Goal: Information Seeking & Learning: Learn about a topic

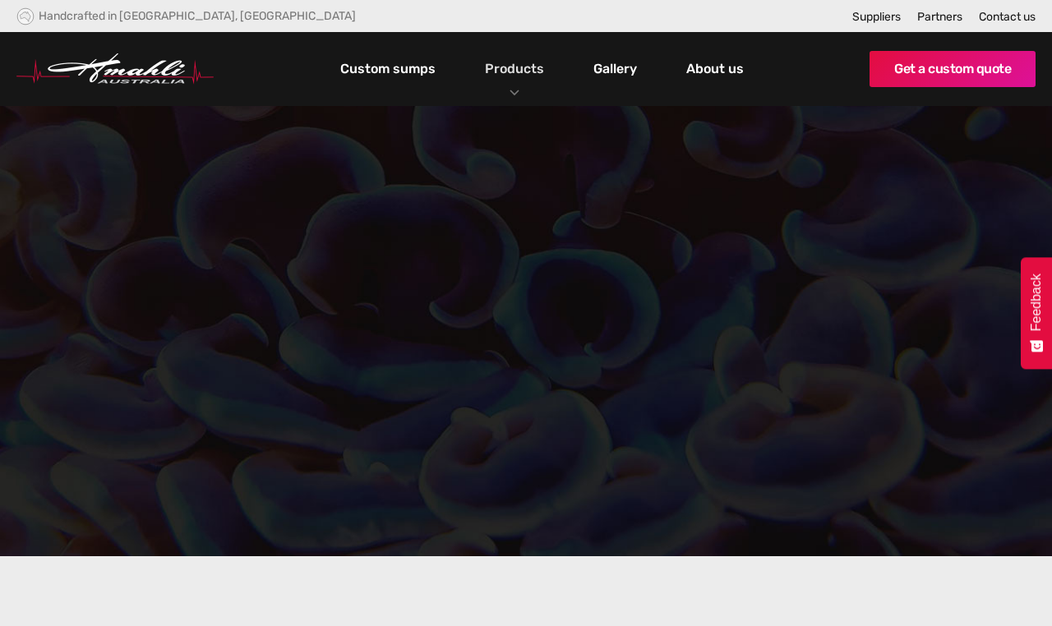
click at [519, 78] on link "Products" at bounding box center [514, 69] width 67 height 24
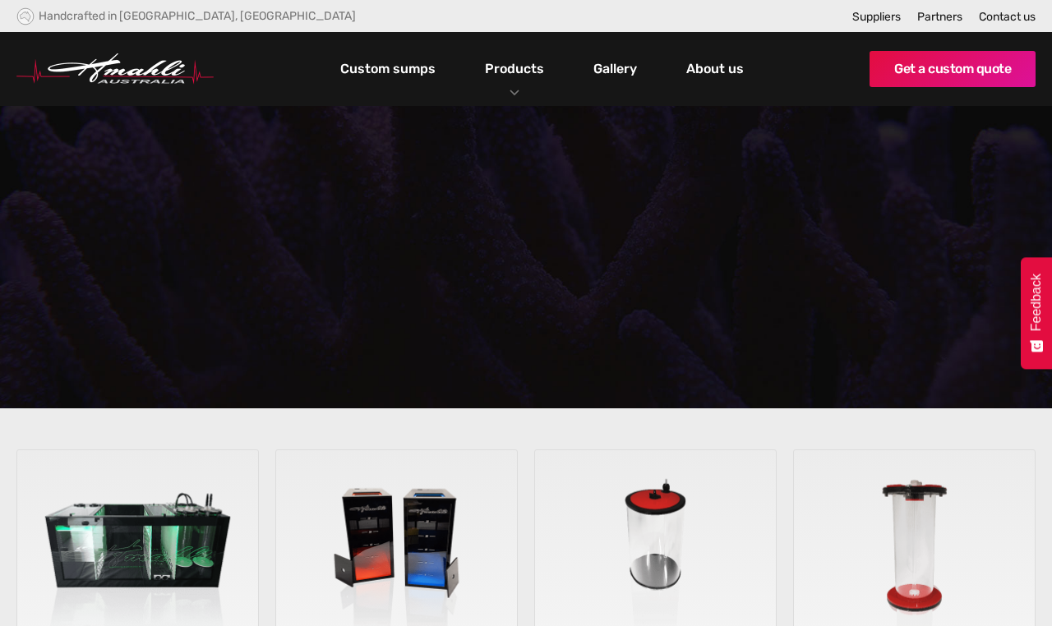
click at [514, 76] on link "Products" at bounding box center [514, 69] width 67 height 24
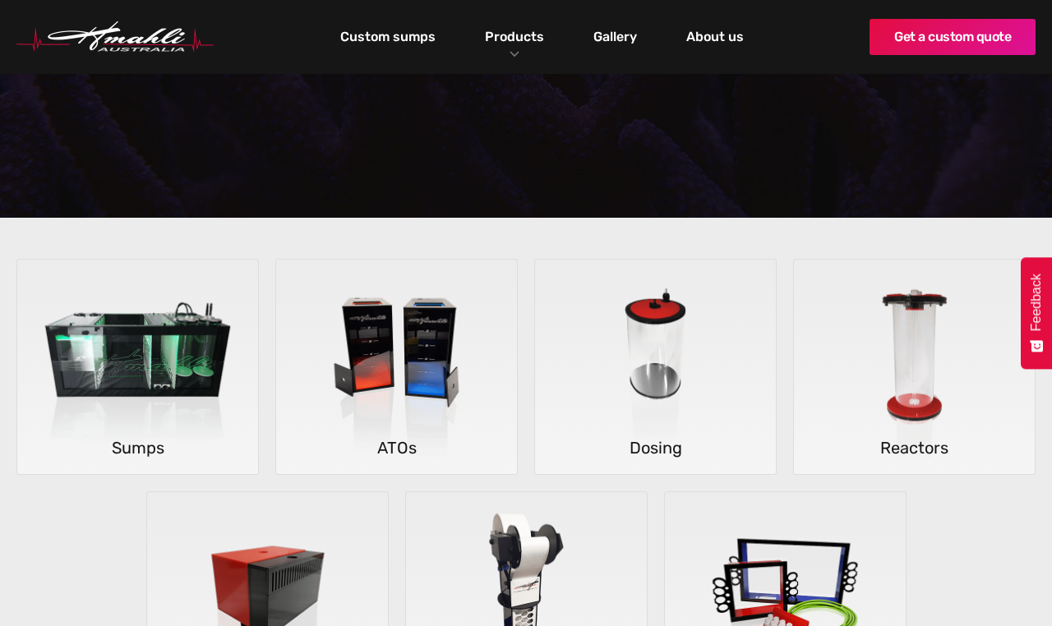
scroll to position [195, 0]
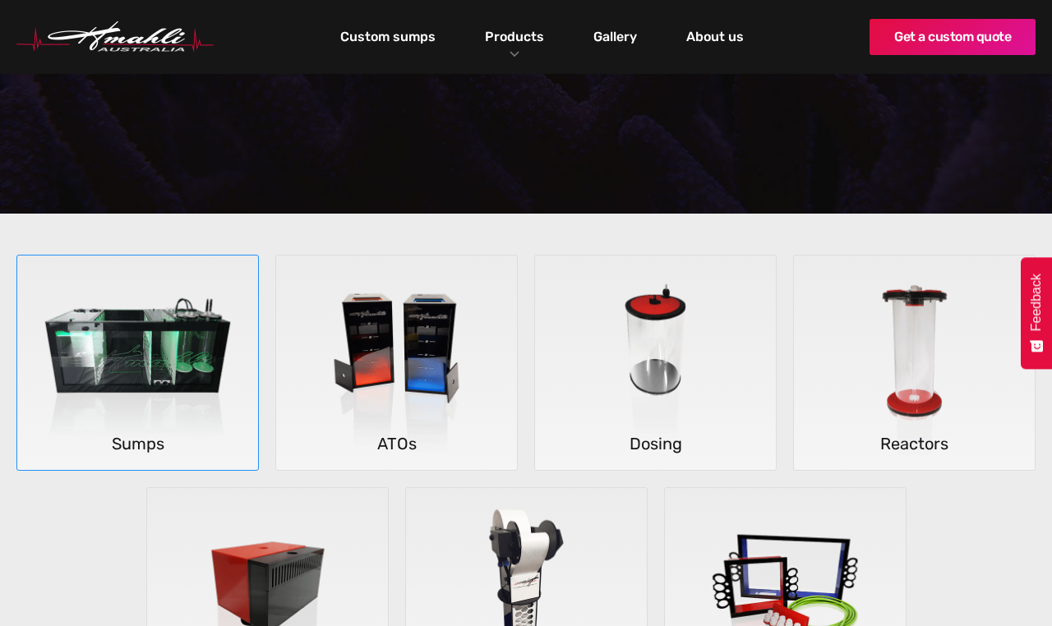
click at [145, 366] on img at bounding box center [137, 363] width 241 height 215
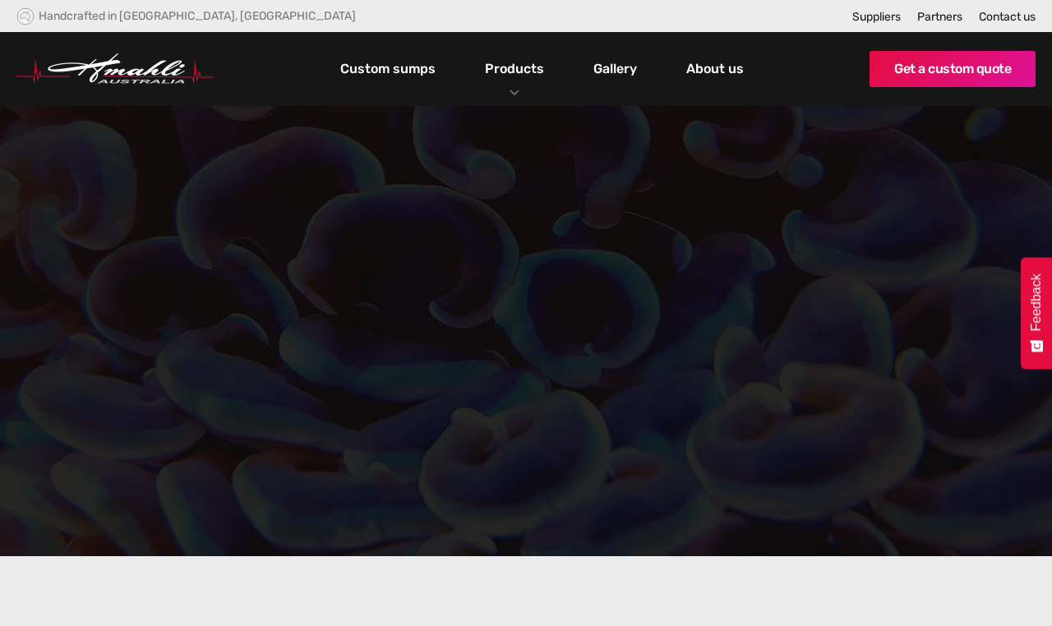
click at [517, 90] on div "Products" at bounding box center [515, 69] width 84 height 74
click at [392, 67] on link "Custom sumps" at bounding box center [388, 69] width 104 height 28
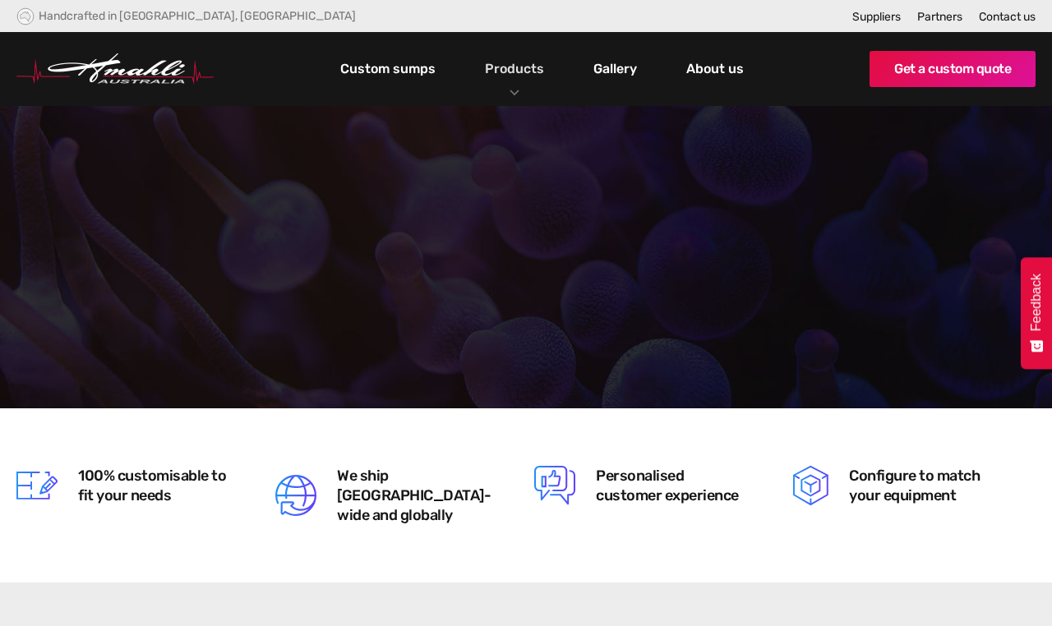
click at [521, 70] on link "Products" at bounding box center [514, 69] width 67 height 24
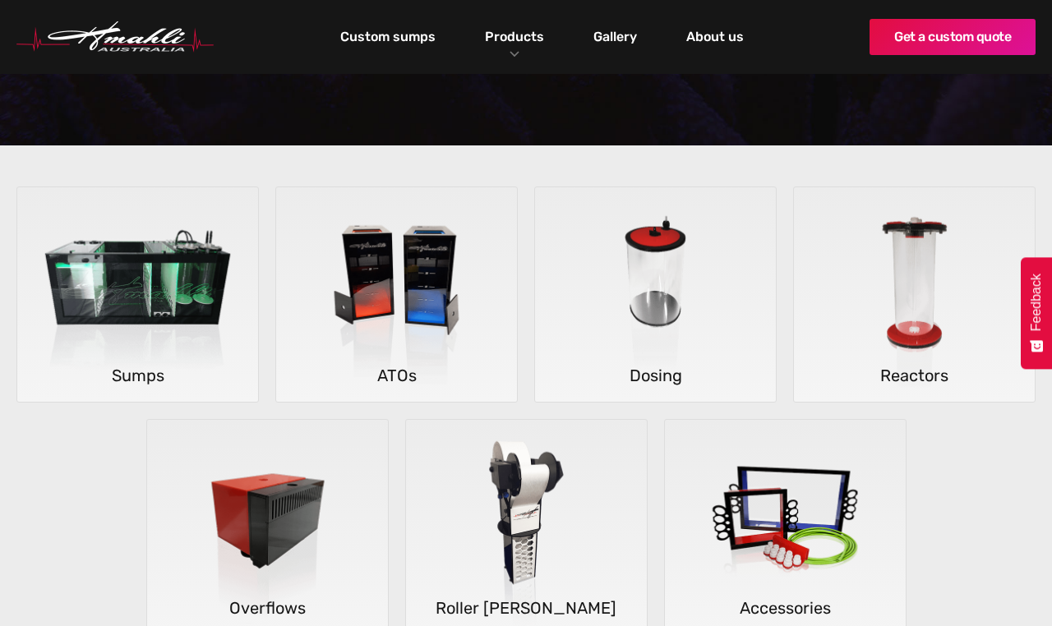
scroll to position [265, 0]
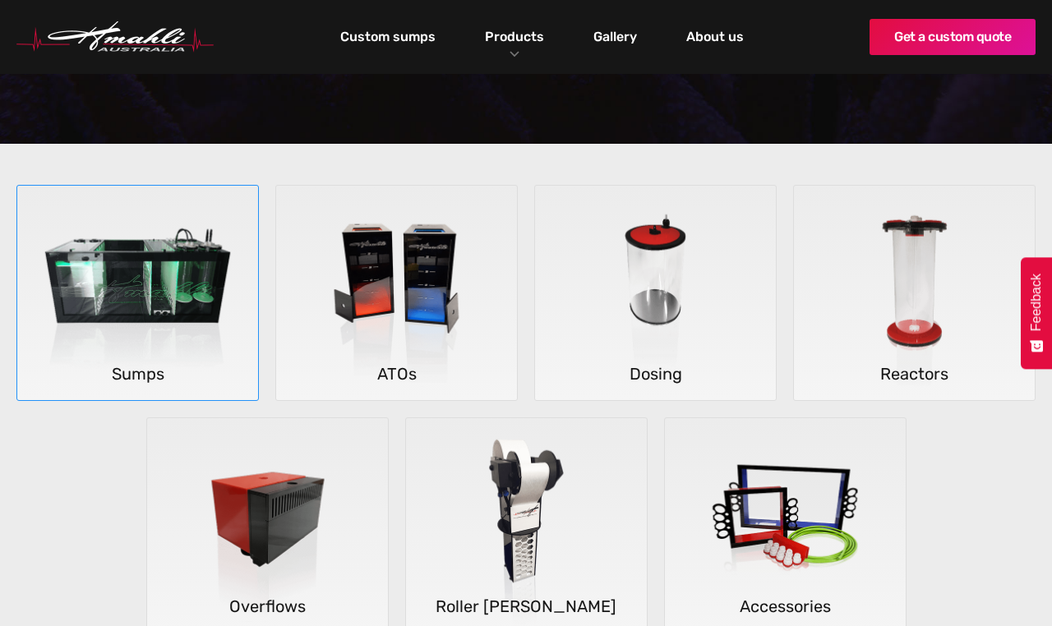
click at [142, 296] on img at bounding box center [137, 293] width 241 height 215
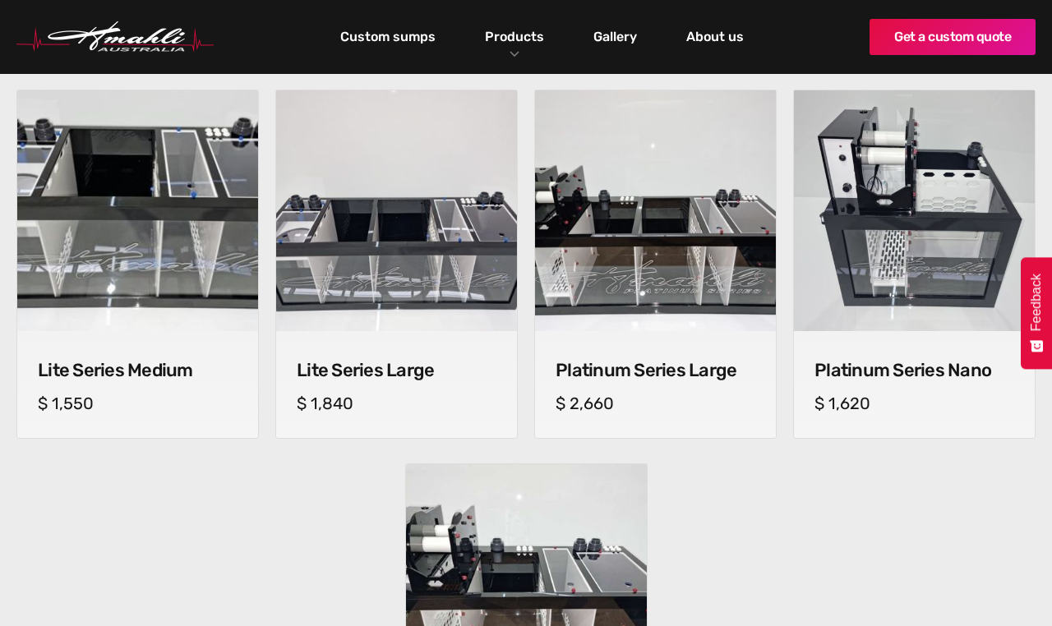
scroll to position [1026, 0]
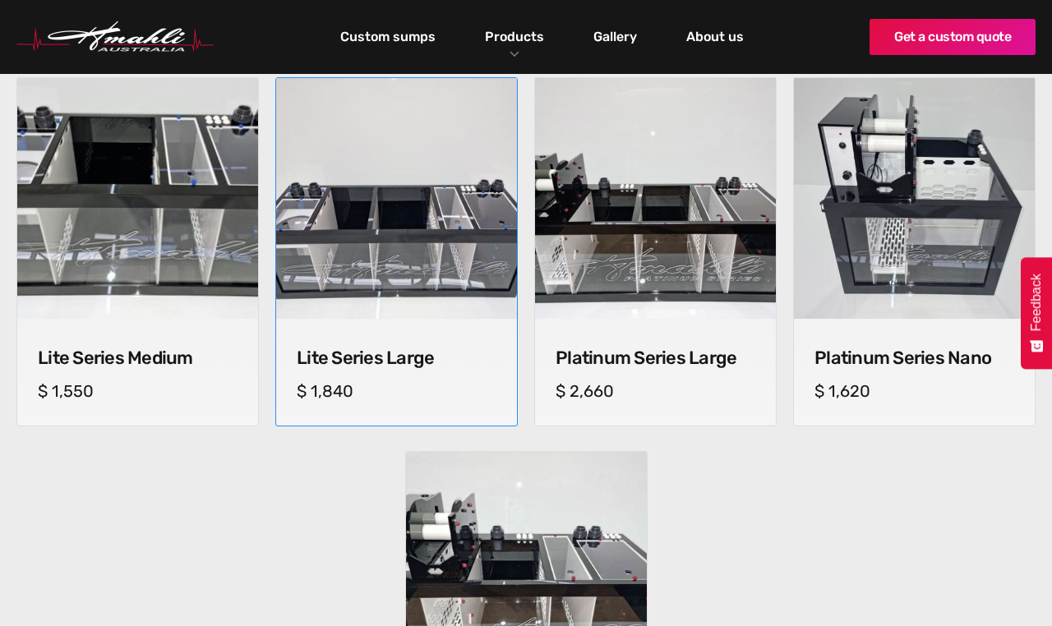
click at [381, 321] on div "Lite Series Large cm (l) x cm (w) x cm (h) $ 1,840" at bounding box center [396, 372] width 241 height 107
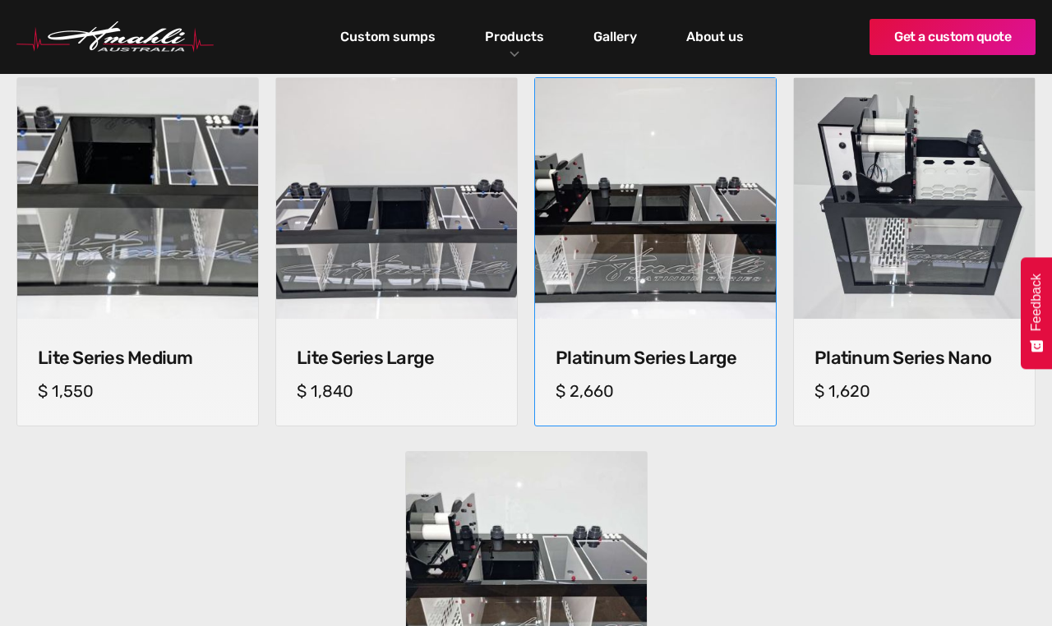
click at [650, 260] on div at bounding box center [655, 198] width 241 height 241
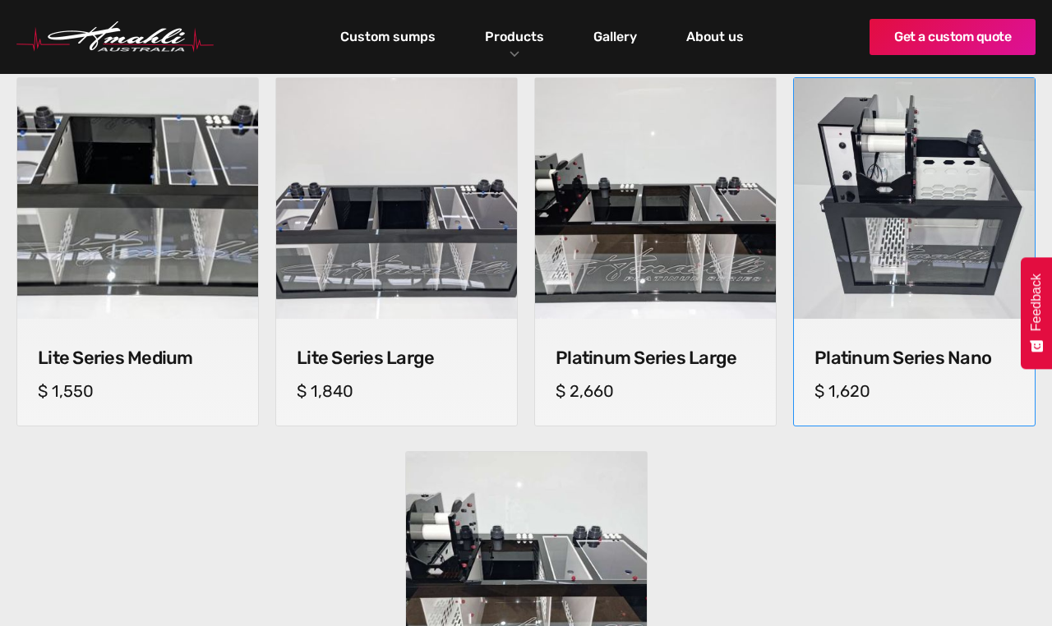
click at [907, 349] on h4 "Platinum Series Nano" at bounding box center [915, 358] width 200 height 21
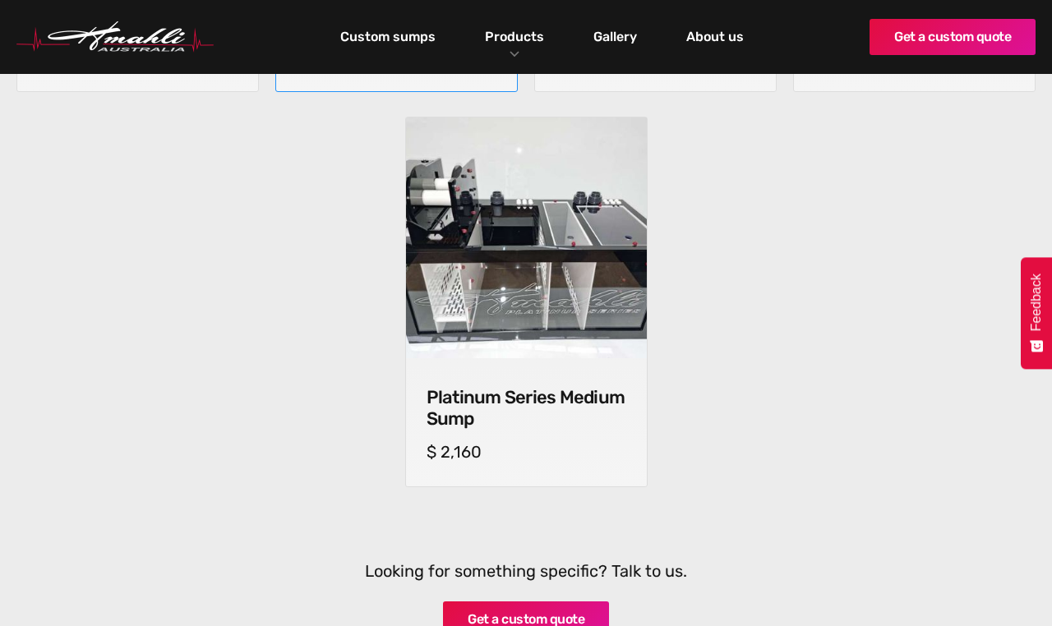
scroll to position [1368, 0]
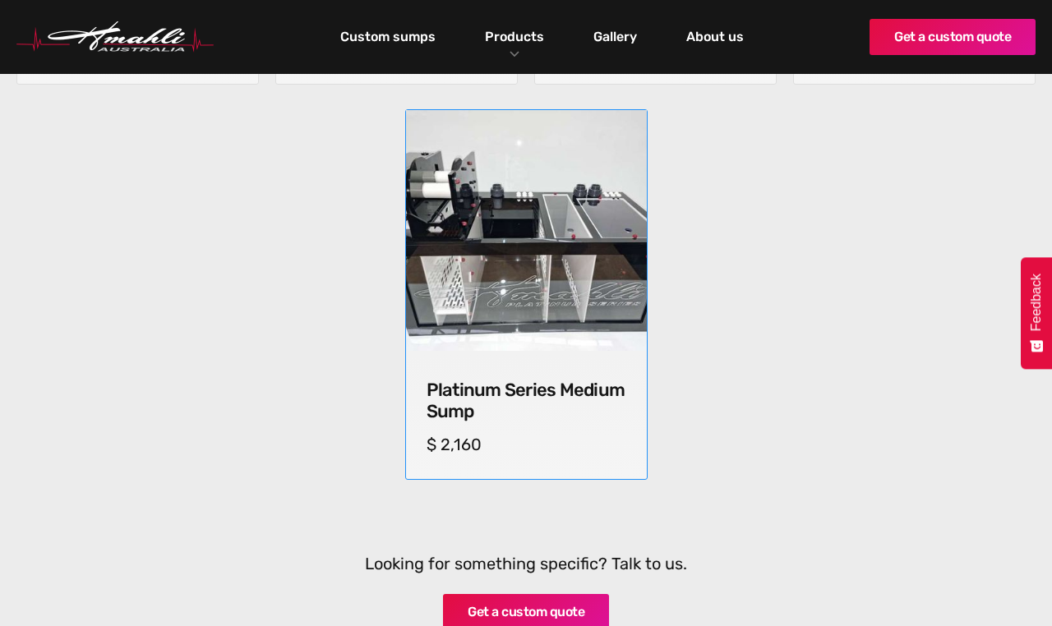
click at [551, 325] on div at bounding box center [526, 230] width 241 height 241
